Goal: Entertainment & Leisure: Consume media (video, audio)

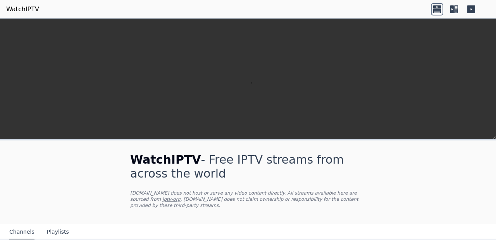
scroll to position [159, 0]
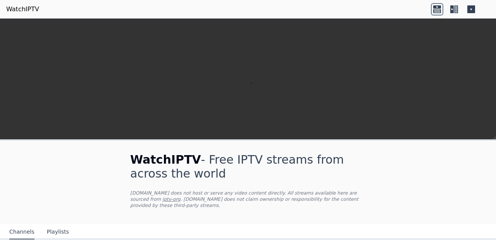
scroll to position [8, 0]
